Goal: Task Accomplishment & Management: Manage account settings

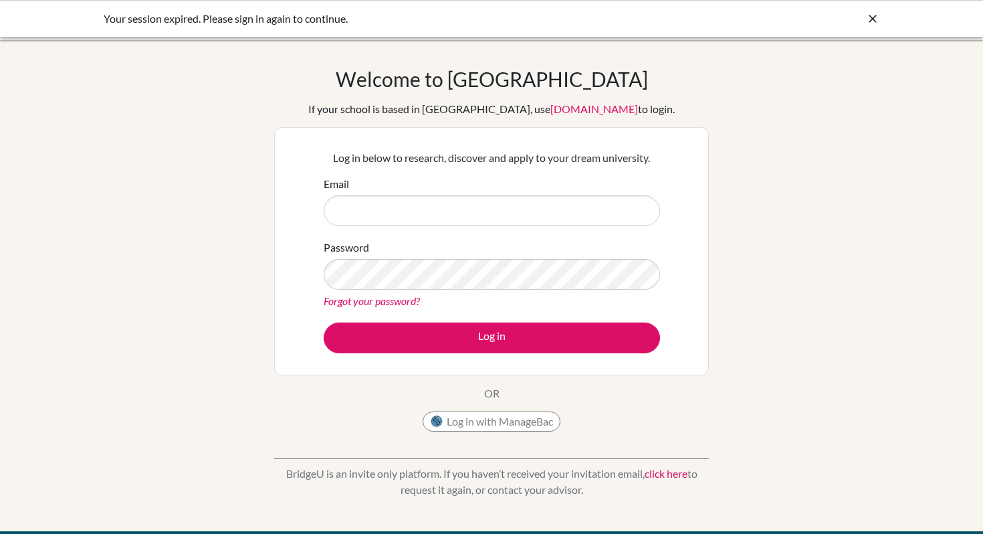
click at [343, 207] on input "Email" at bounding box center [492, 210] width 337 height 31
type input "[EMAIL_ADDRESS][DOMAIN_NAME]"
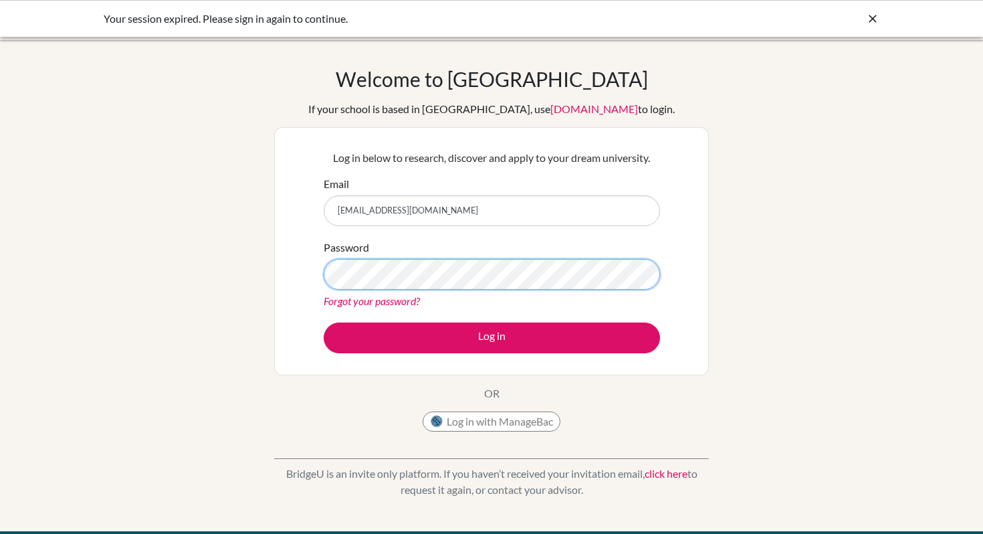
click at [324, 322] on button "Log in" at bounding box center [492, 337] width 337 height 31
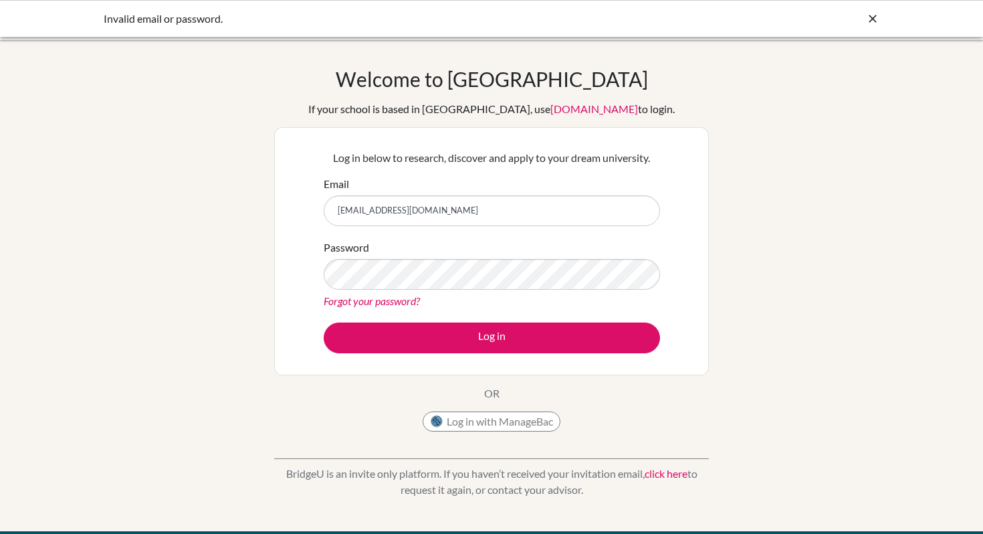
click at [436, 221] on input "[EMAIL_ADDRESS][DOMAIN_NAME]" at bounding box center [492, 210] width 337 height 31
click at [386, 293] on div "Forgot your password?" at bounding box center [492, 301] width 337 height 16
click at [324, 322] on button "Log in" at bounding box center [492, 337] width 337 height 31
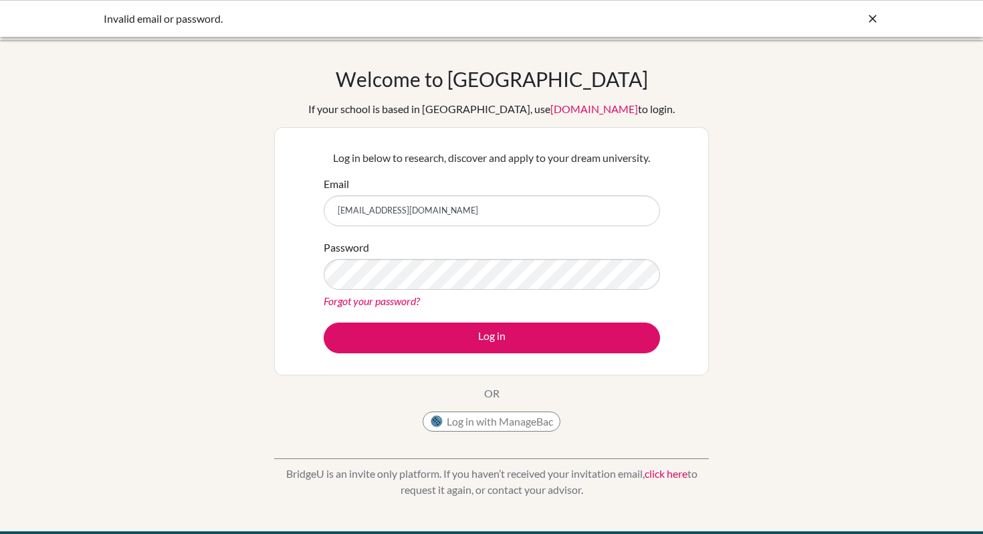
click at [399, 223] on input "[EMAIL_ADDRESS][DOMAIN_NAME]" at bounding box center [492, 210] width 337 height 31
type input "dvprados@ans.edu.ni"
click at [324, 322] on button "Log in" at bounding box center [492, 337] width 337 height 31
